Goal: Task Accomplishment & Management: Complete application form

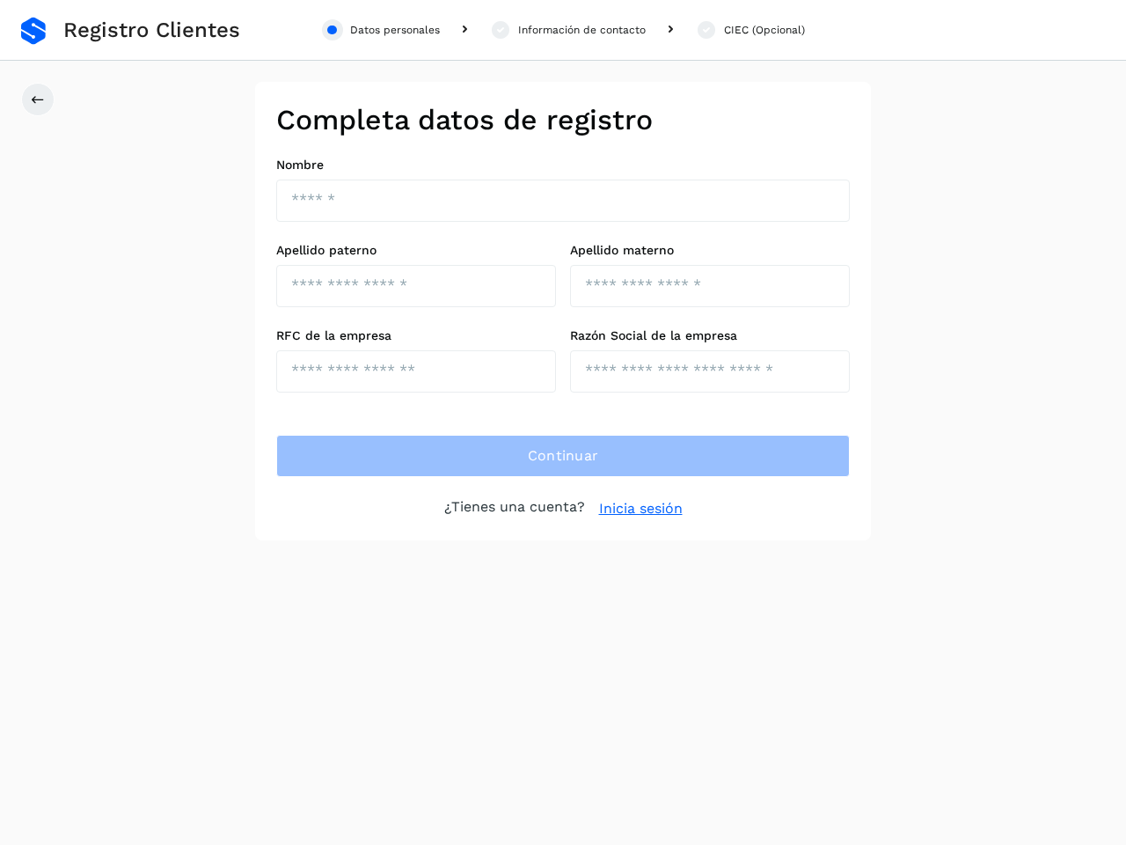
click at [381, 30] on div "Datos personales" at bounding box center [395, 30] width 90 height 16
click at [567, 30] on div "Información de contacto" at bounding box center [582, 30] width 128 height 16
click at [750, 30] on div "CIEC (Opcional)" at bounding box center [764, 30] width 81 height 16
click at [38, 99] on icon at bounding box center [38, 99] width 14 height 14
